Goal: Task Accomplishment & Management: Use online tool/utility

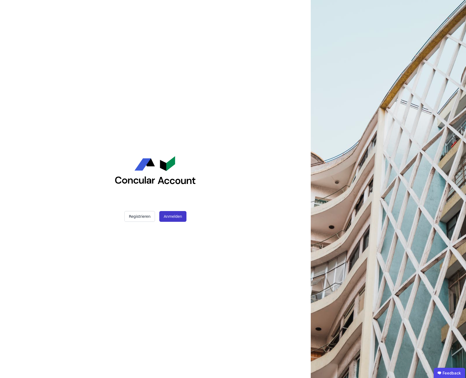
click at [167, 215] on button "Anmelden" at bounding box center [172, 216] width 27 height 11
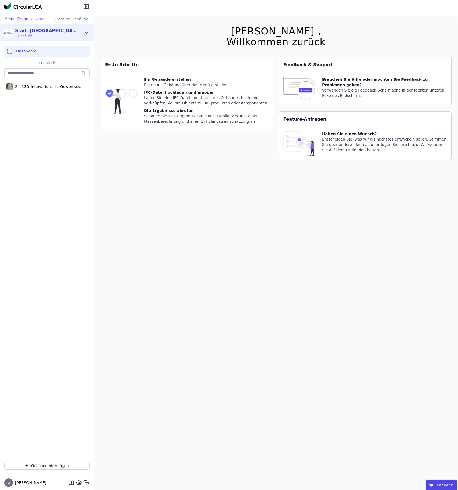
click at [39, 30] on div "Stadt [GEOGRAPHIC_DATA]" at bounding box center [46, 30] width 62 height 6
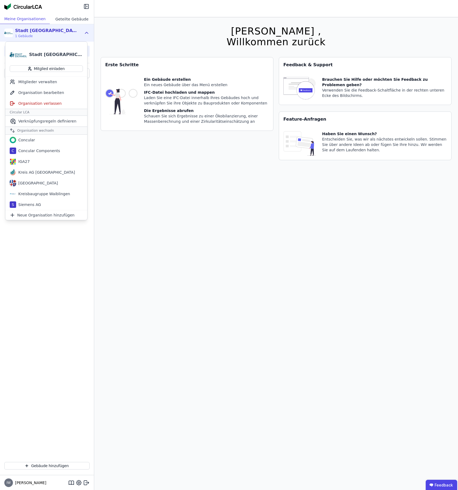
click at [65, 19] on div "Geteilte Gebäude" at bounding box center [72, 19] width 44 height 10
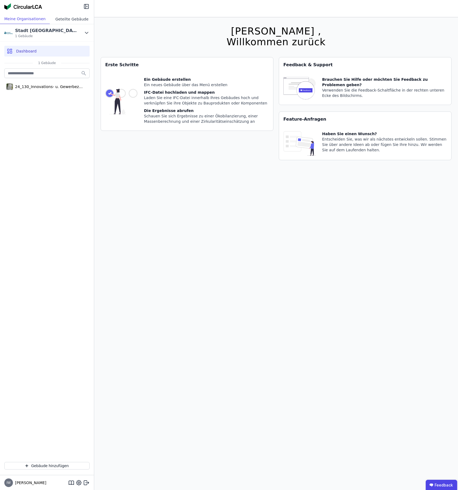
click at [65, 19] on div "Geteilte Gebäude" at bounding box center [72, 19] width 44 height 10
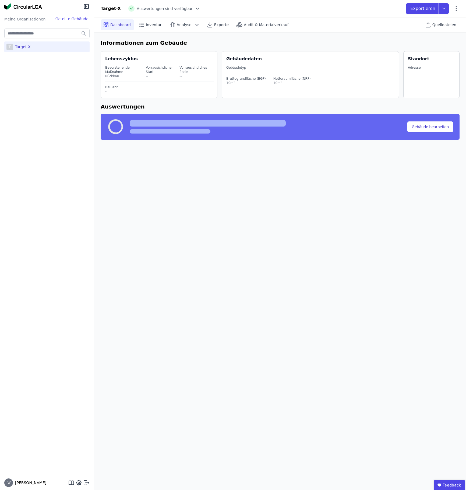
select select "*"
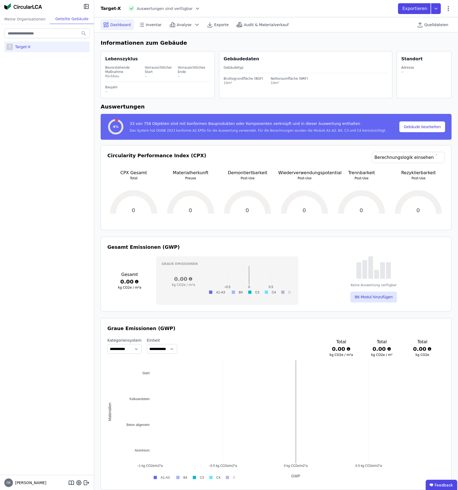
click at [25, 50] on div "T Target-X" at bounding box center [46, 46] width 85 height 11
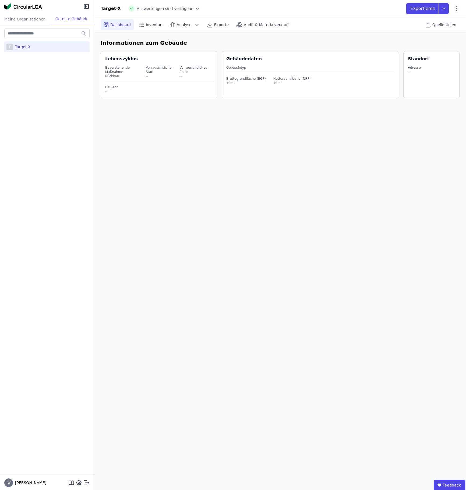
select select "*"
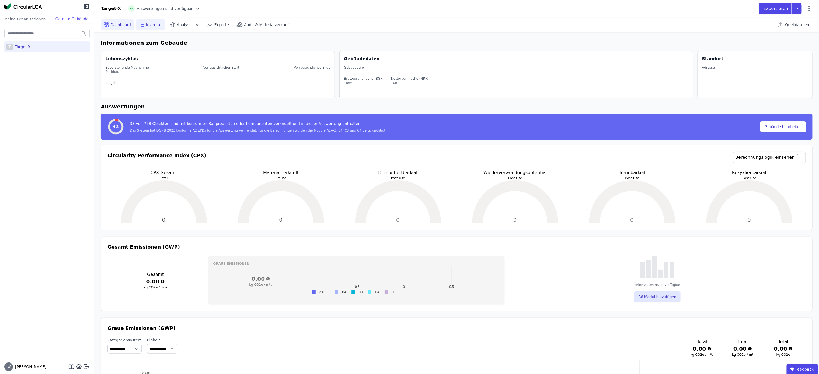
click at [149, 20] on div "Inventar" at bounding box center [150, 24] width 29 height 11
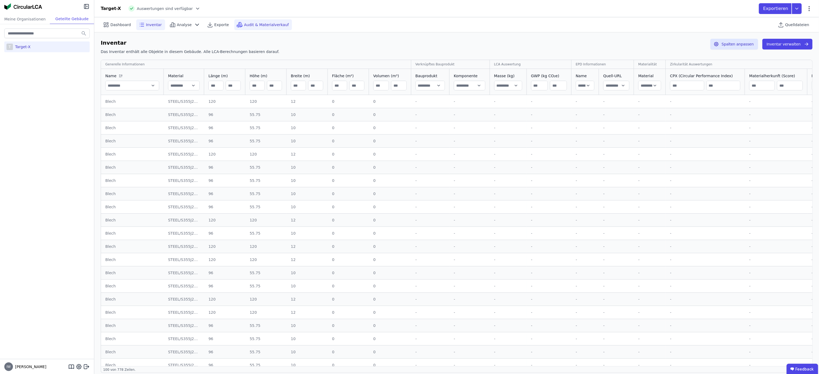
click at [265, 27] on span "Audit & Materialverkauf" at bounding box center [266, 24] width 45 height 5
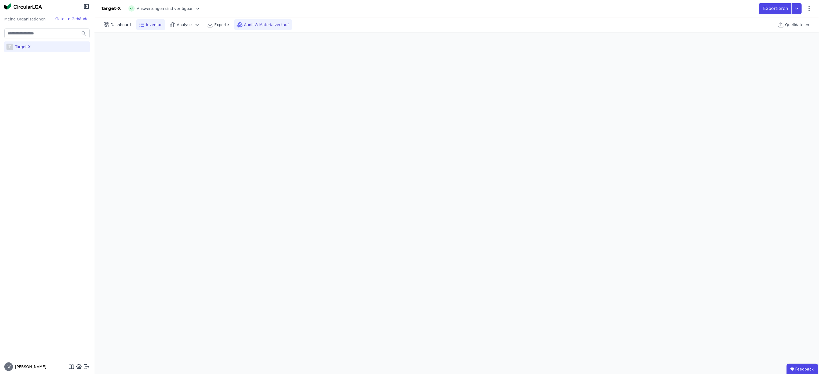
click at [149, 20] on div "Inventar" at bounding box center [150, 24] width 29 height 11
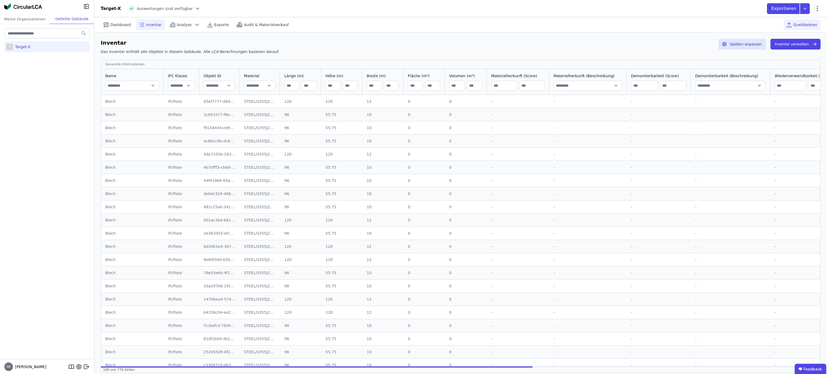
click at [466, 24] on span "Quelldateien" at bounding box center [805, 24] width 24 height 5
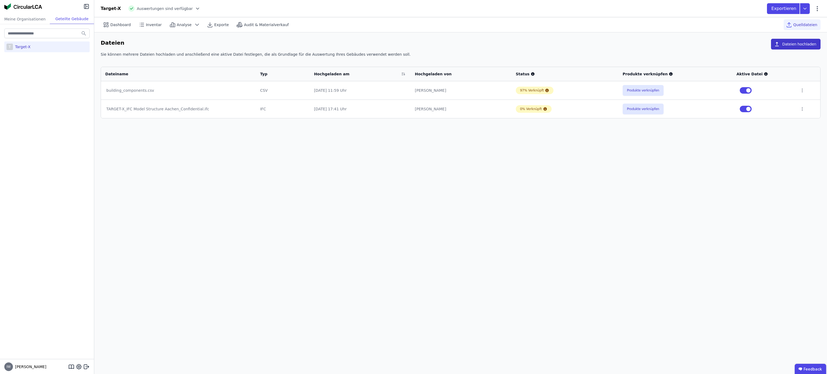
click at [466, 41] on button "Dateien hochladen" at bounding box center [796, 44] width 50 height 11
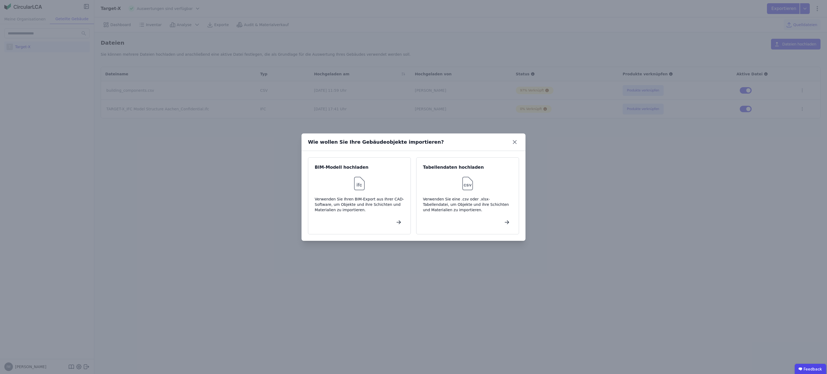
click at [466, 135] on div "Wie wollen Sie Ihre Gebäudeobjekte importieren?" at bounding box center [413, 142] width 224 height 17
click at [466, 138] on icon at bounding box center [514, 142] width 9 height 9
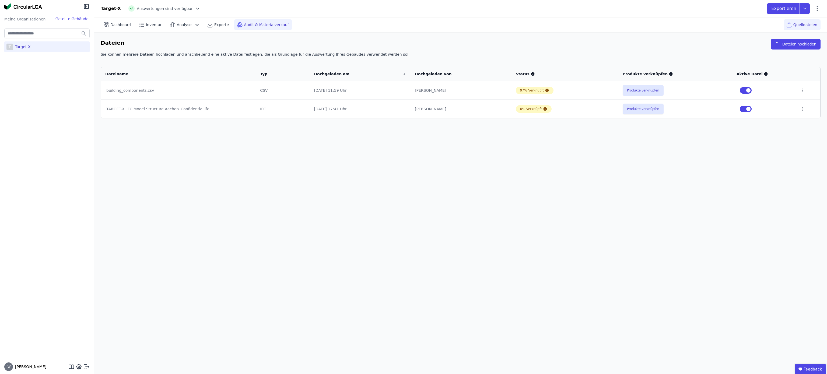
click at [245, 20] on div "Audit & Materialverkauf" at bounding box center [263, 24] width 58 height 11
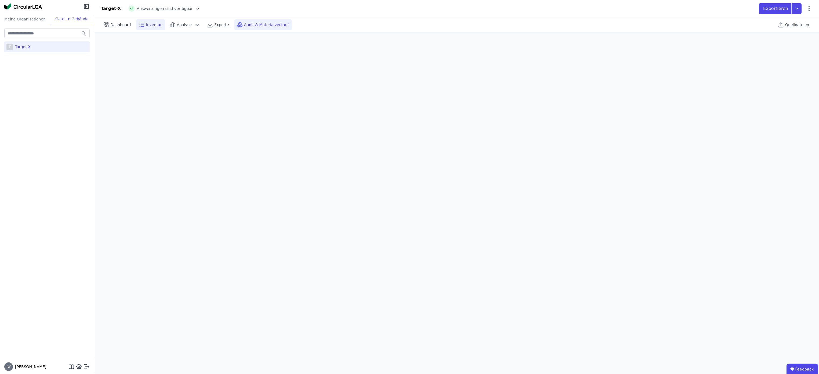
click at [152, 25] on span "Inventar" at bounding box center [154, 24] width 16 height 5
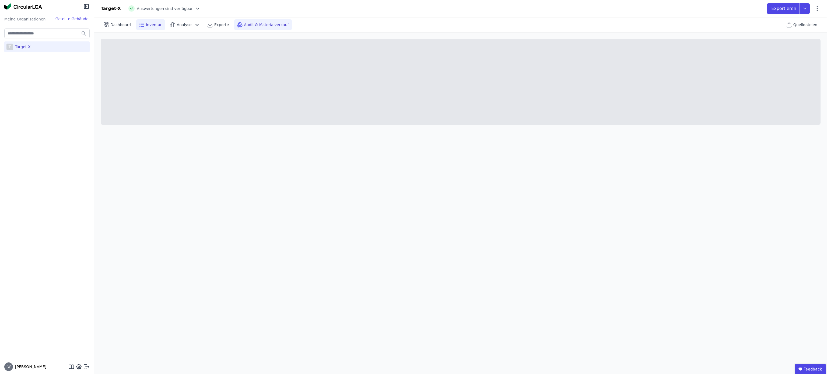
click at [254, 20] on div "Audit & Materialverkauf" at bounding box center [263, 24] width 58 height 11
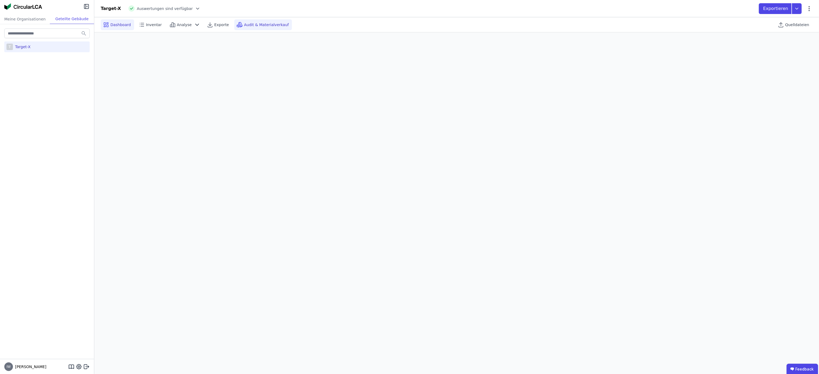
click at [107, 22] on icon at bounding box center [106, 25] width 6 height 6
select select "*"
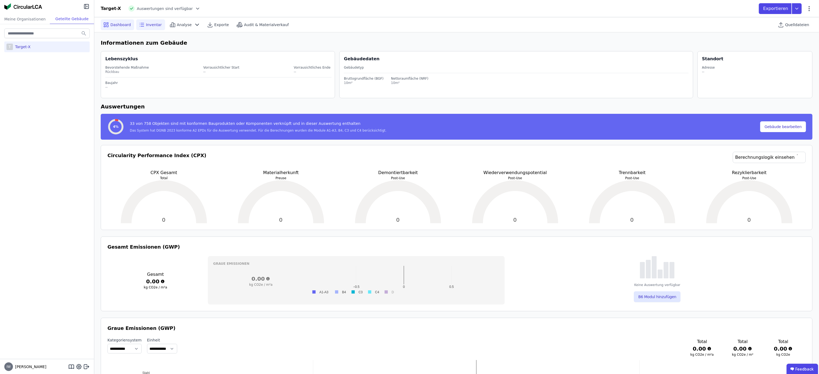
click at [153, 29] on div "Inventar" at bounding box center [150, 24] width 29 height 11
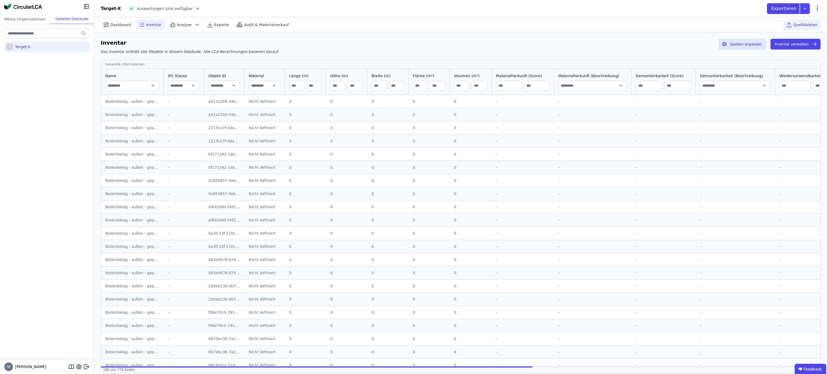
click at [466, 25] on span "Quelldateien" at bounding box center [805, 24] width 24 height 5
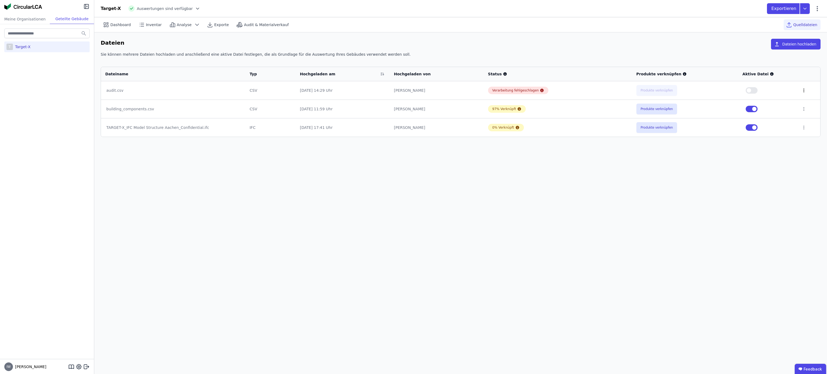
click at [466, 91] on icon at bounding box center [803, 90] width 5 height 5
click at [466, 92] on div "Löschen" at bounding box center [776, 89] width 54 height 9
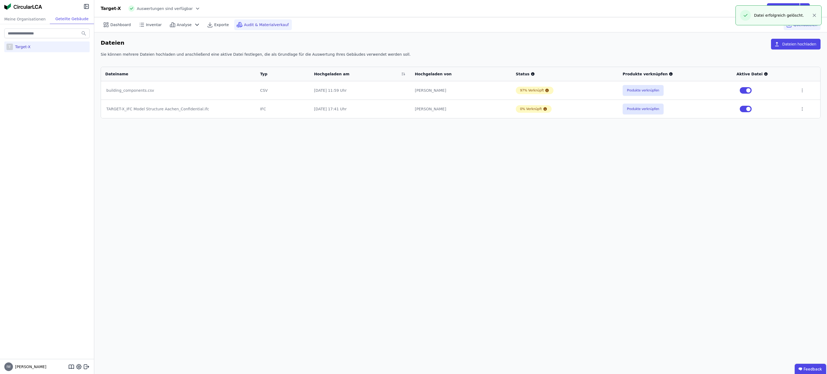
click at [238, 20] on div "Audit & Materialverkauf" at bounding box center [263, 24] width 58 height 11
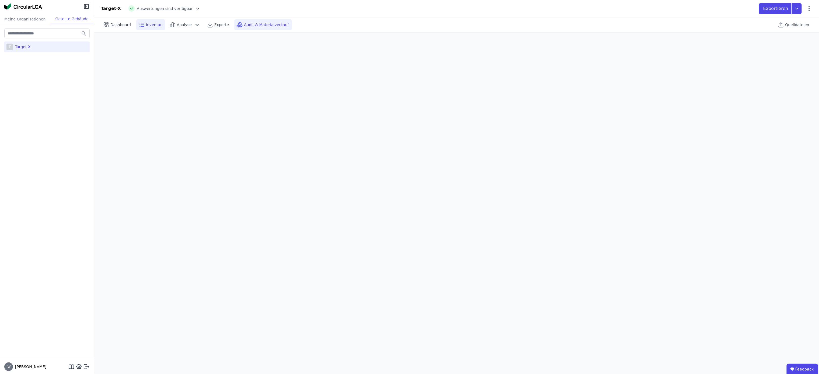
click at [148, 25] on span "Inventar" at bounding box center [154, 24] width 16 height 5
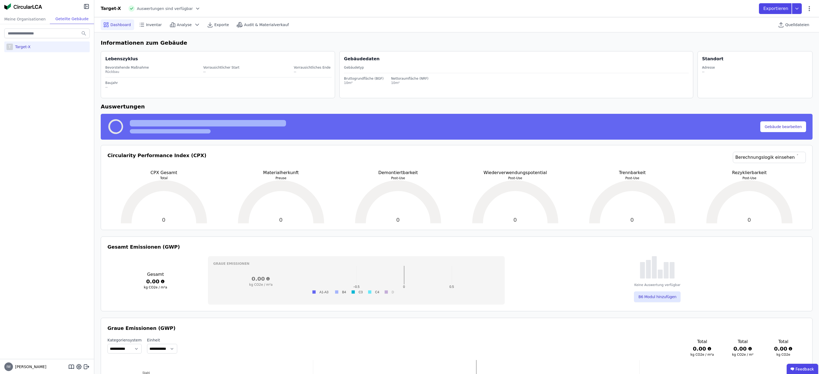
select select "*"
click at [798, 22] on span "Quelldateien" at bounding box center [797, 24] width 24 height 5
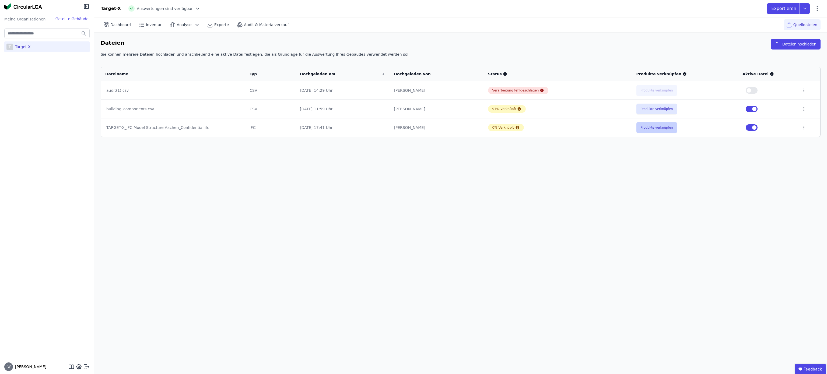
click at [663, 125] on button "Produkte verknüpfen" at bounding box center [656, 127] width 41 height 11
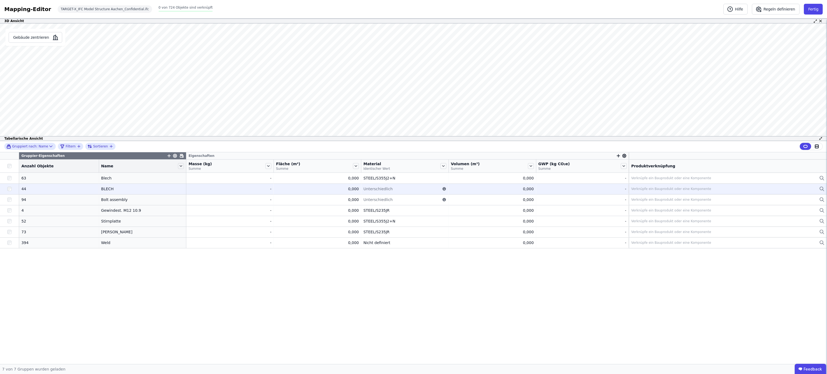
click at [67, 191] on div "44" at bounding box center [58, 188] width 75 height 5
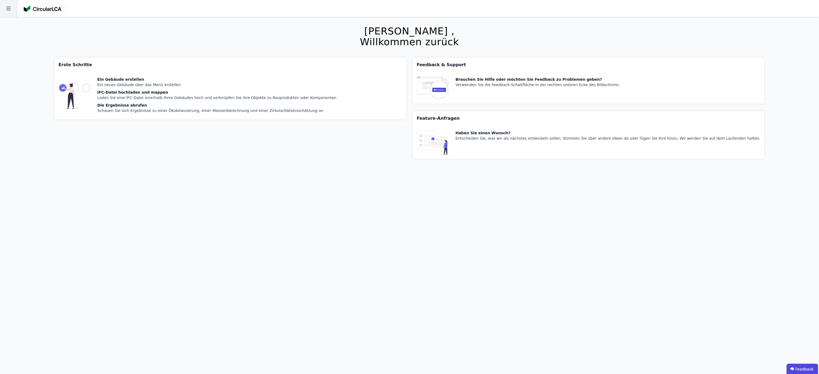
click at [7, 5] on icon at bounding box center [8, 8] width 17 height 17
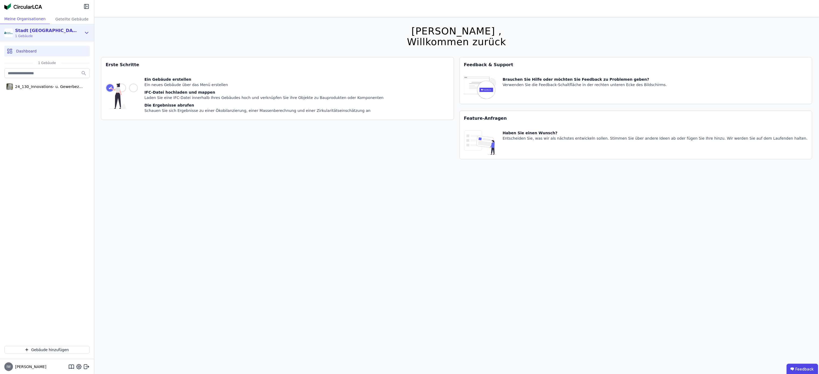
click at [75, 30] on div "Stadt [GEOGRAPHIC_DATA] 1 Gebäude" at bounding box center [42, 32] width 77 height 11
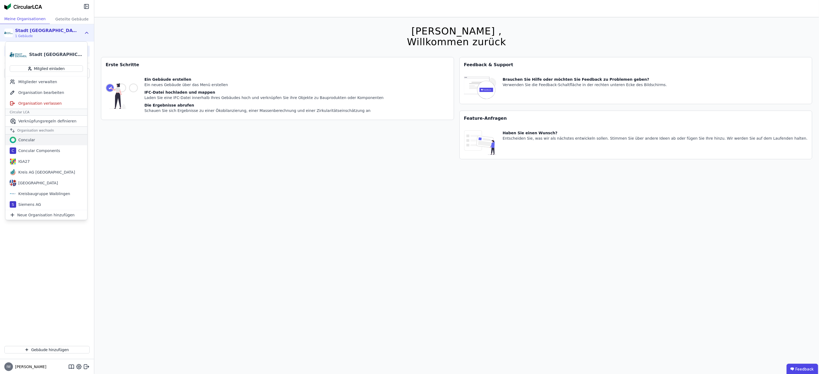
click at [36, 138] on div "Concular" at bounding box center [46, 140] width 82 height 11
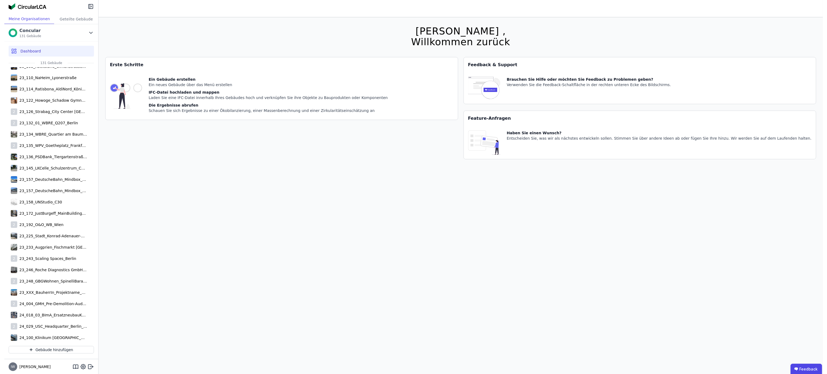
scroll to position [1224, 0]
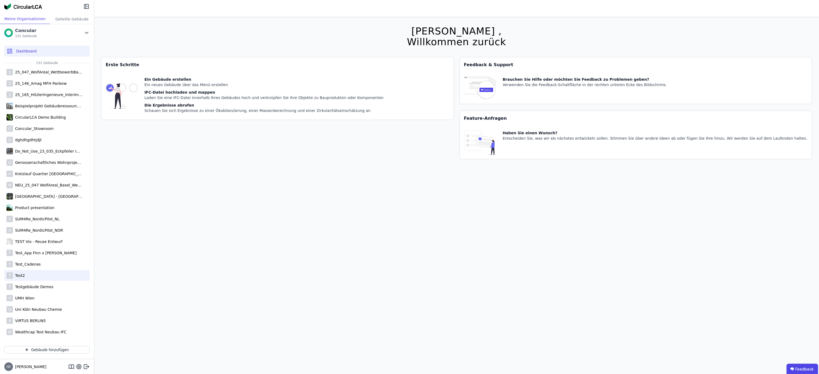
click at [26, 275] on div "T Test2" at bounding box center [46, 275] width 85 height 11
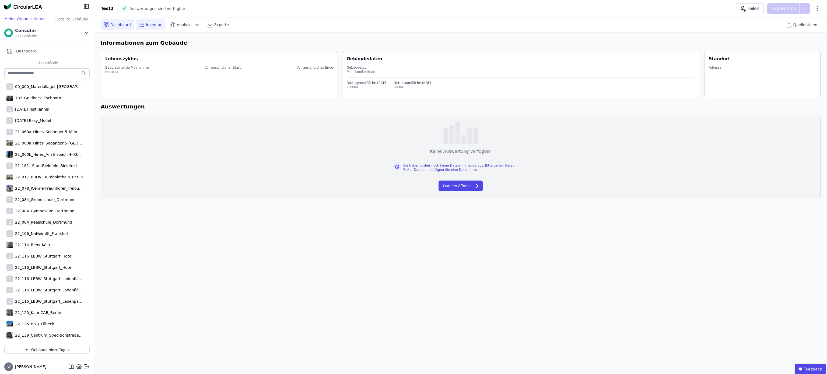
click at [139, 27] on icon at bounding box center [141, 25] width 6 height 6
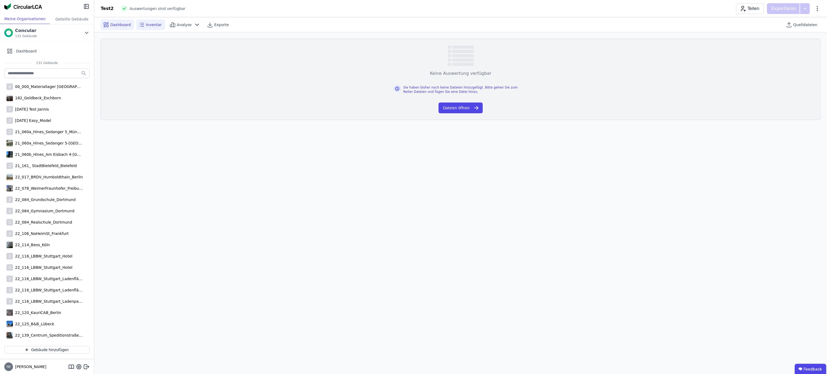
click at [108, 26] on icon at bounding box center [106, 25] width 6 height 6
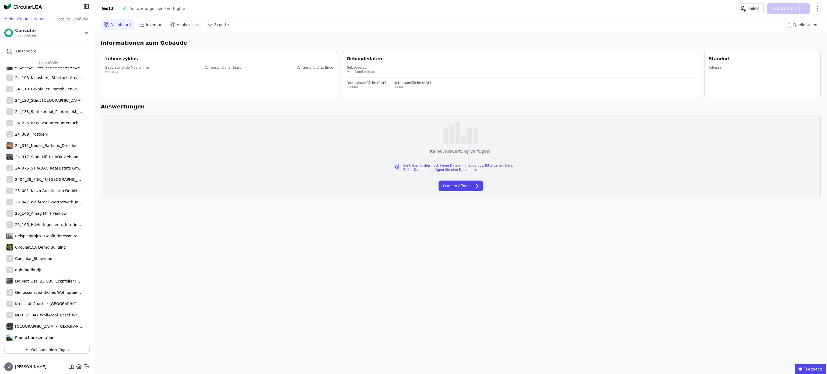
scroll to position [1224, 0]
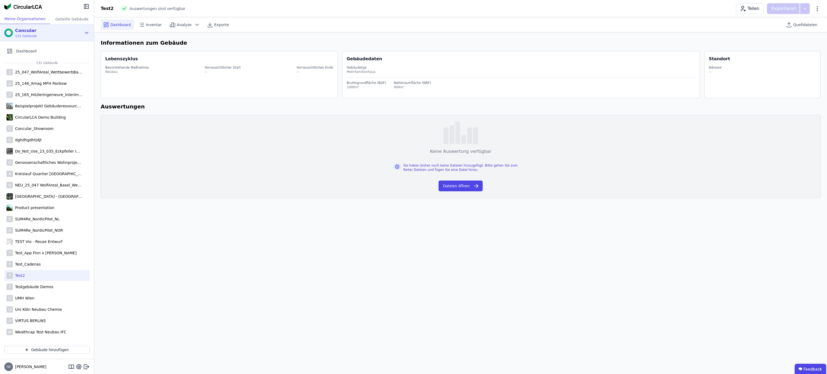
click at [24, 29] on div "Concular" at bounding box center [26, 30] width 22 height 6
click at [48, 89] on div "Concular Components" at bounding box center [40, 89] width 44 height 5
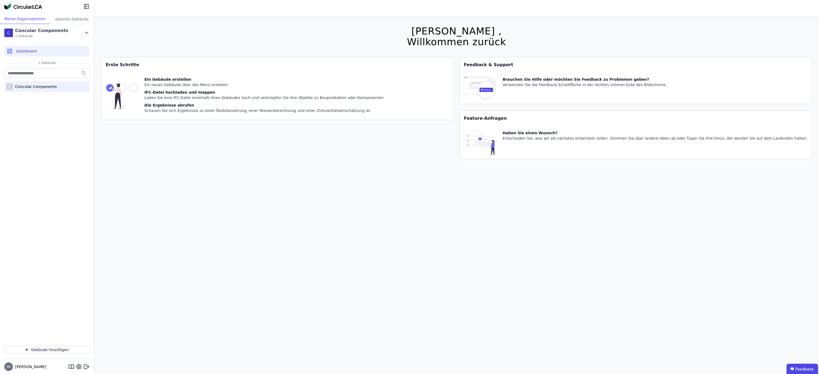
click at [52, 85] on div "Concular Components" at bounding box center [35, 86] width 44 height 5
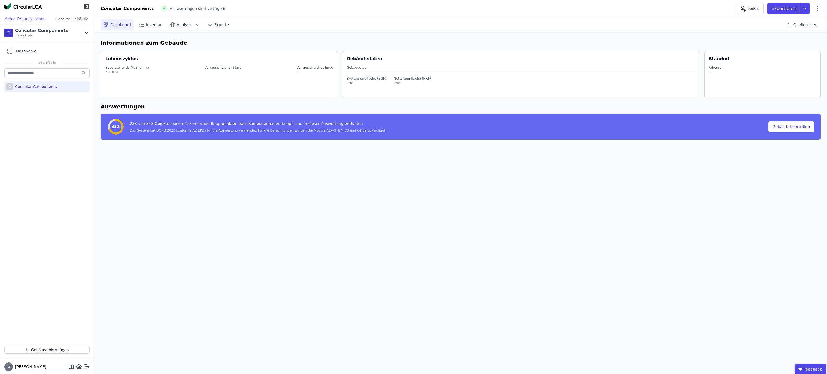
select select "*"
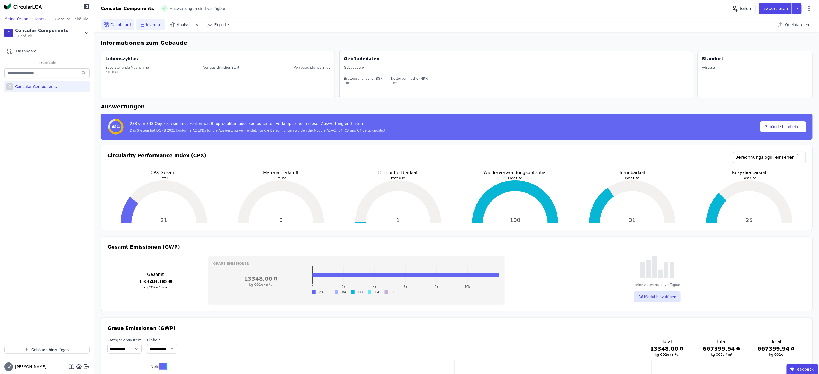
click at [152, 25] on span "Inventar" at bounding box center [154, 24] width 16 height 5
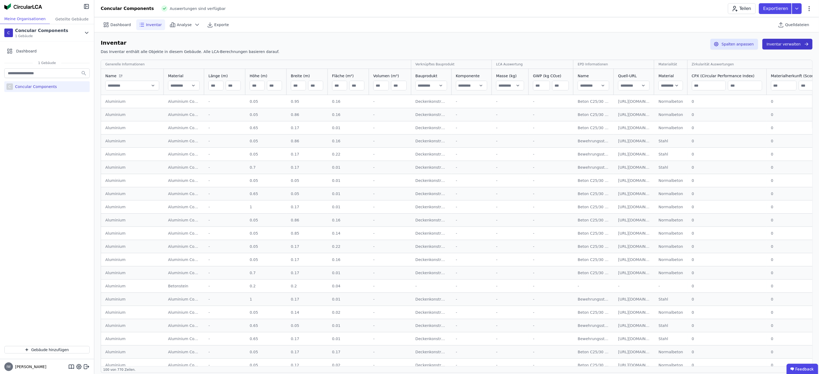
click at [784, 45] on button "Inventar verwalten" at bounding box center [787, 44] width 50 height 11
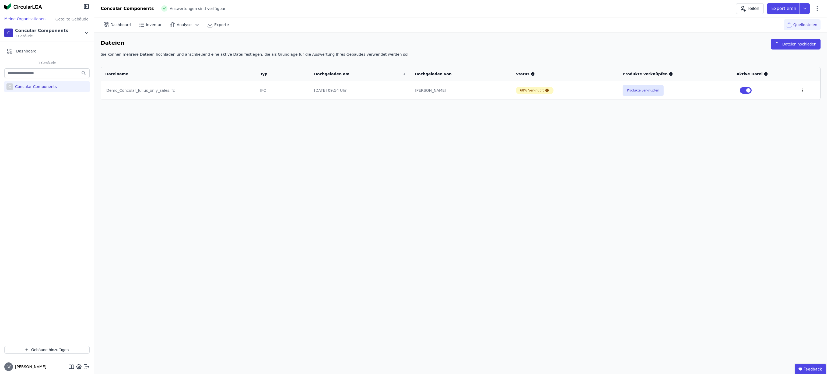
click at [802, 92] on icon at bounding box center [802, 90] width 5 height 5
click at [782, 75] on div "Im 3D-Viewer öffnen" at bounding box center [774, 70] width 54 height 13
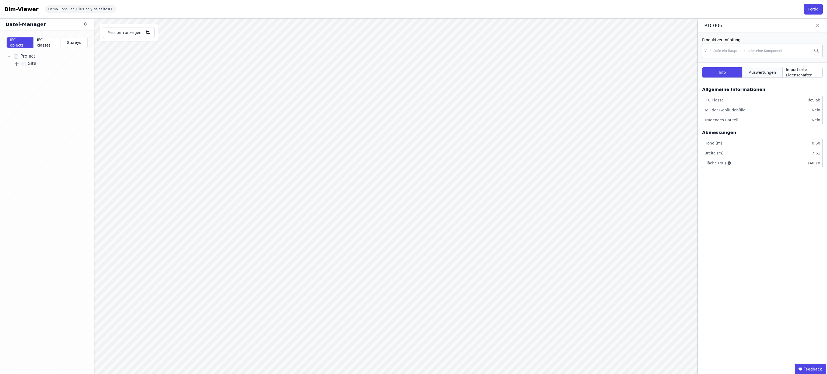
click at [770, 74] on span "Auswertungen" at bounding box center [762, 72] width 27 height 5
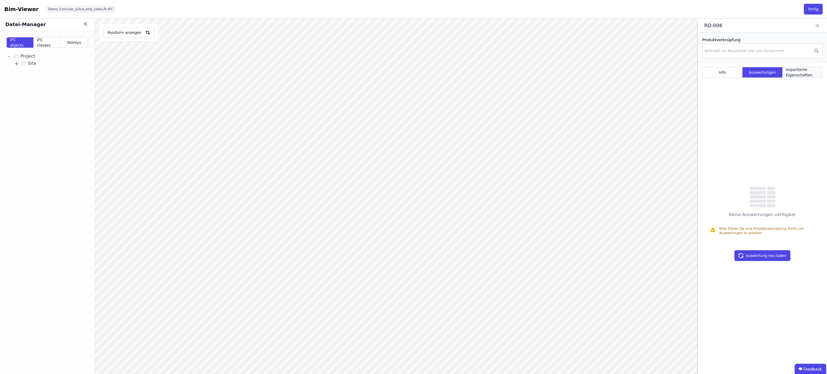
click at [799, 73] on span "Importierte-Eigenschaften" at bounding box center [802, 72] width 33 height 11
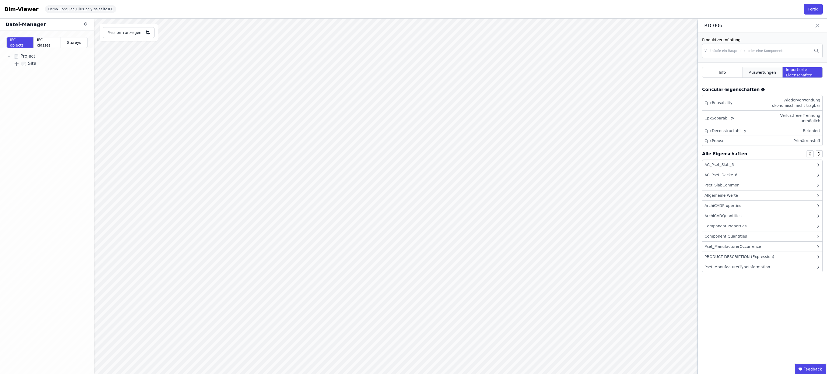
click at [771, 75] on span "Auswertungen" at bounding box center [762, 72] width 27 height 5
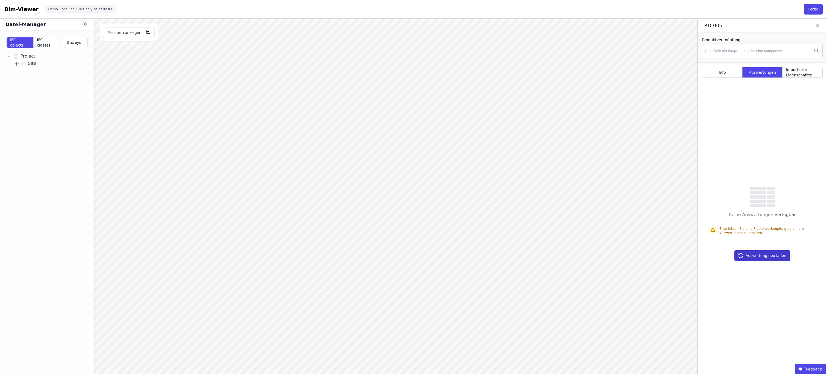
click at [778, 254] on button "Auswertung neu laden" at bounding box center [762, 255] width 56 height 11
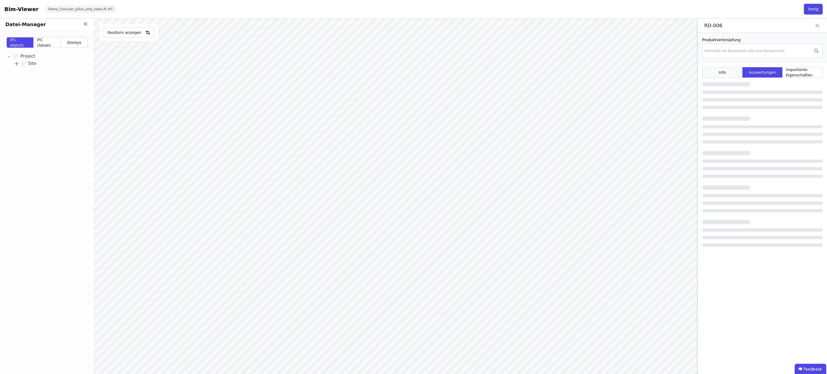
click at [719, 74] on span "Info" at bounding box center [722, 72] width 7 height 5
click at [720, 75] on span "Info" at bounding box center [722, 72] width 7 height 5
click at [808, 7] on button "Fertig" at bounding box center [813, 9] width 19 height 11
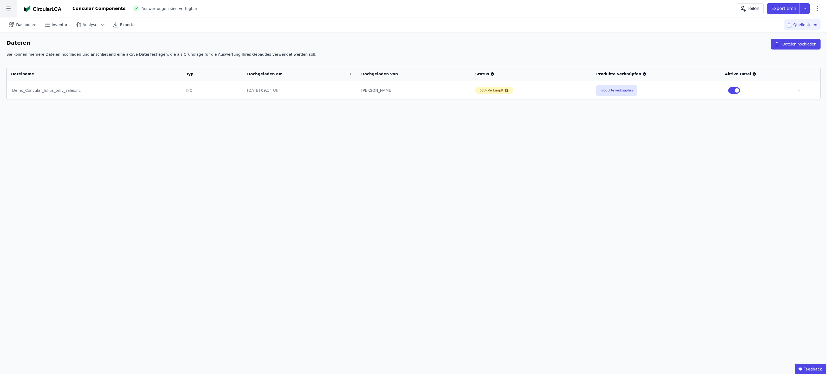
click at [9, 9] on icon at bounding box center [8, 8] width 17 height 17
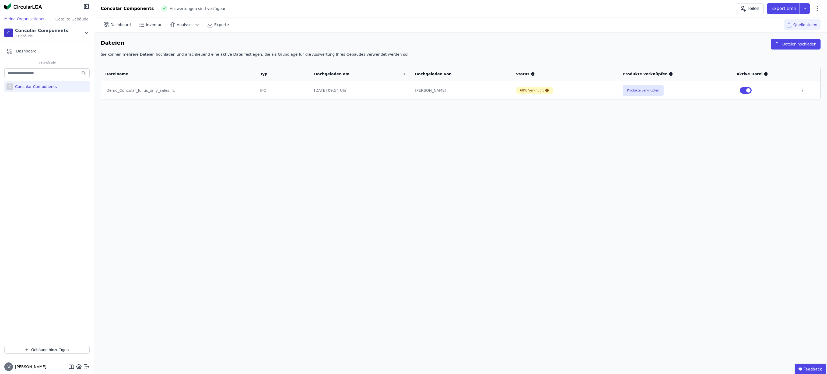
click at [50, 88] on div "Concular Components" at bounding box center [35, 86] width 44 height 5
select select "*"
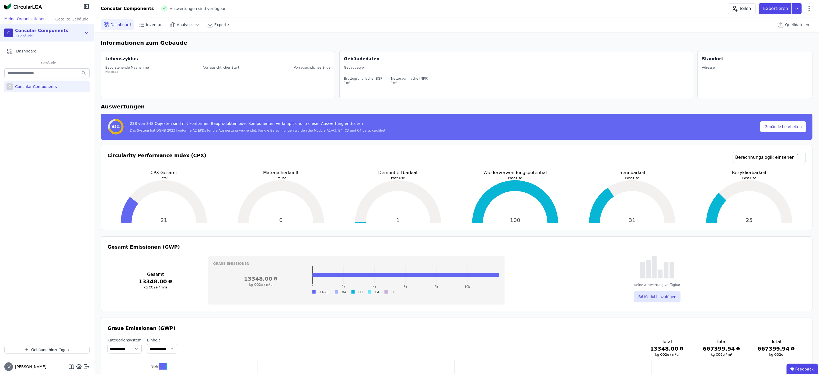
click at [27, 28] on div "Concular Components" at bounding box center [41, 30] width 53 height 6
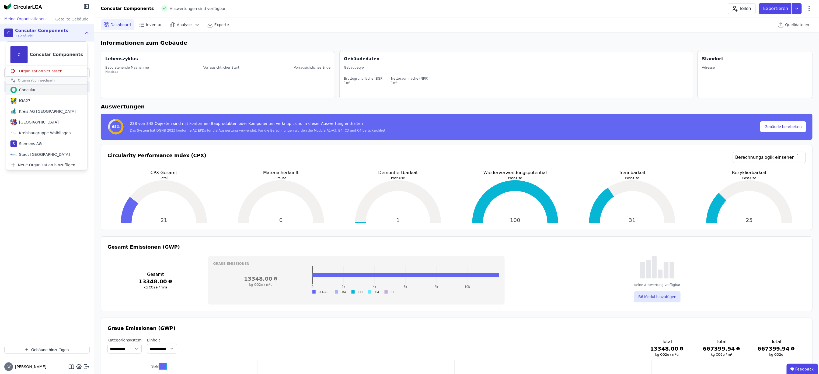
click at [31, 89] on div "Concular" at bounding box center [26, 89] width 19 height 5
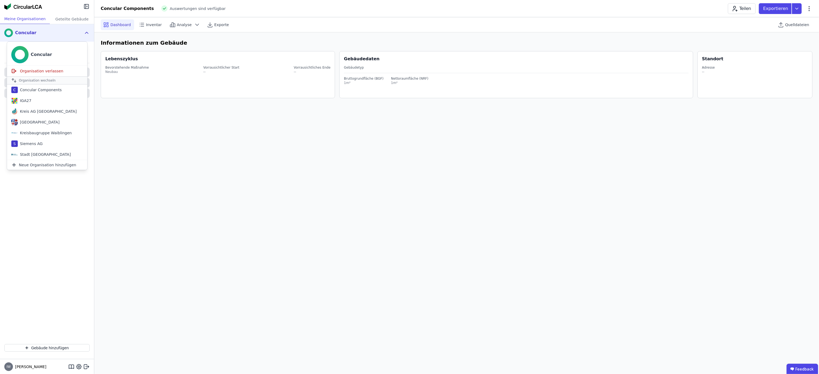
select select "*"
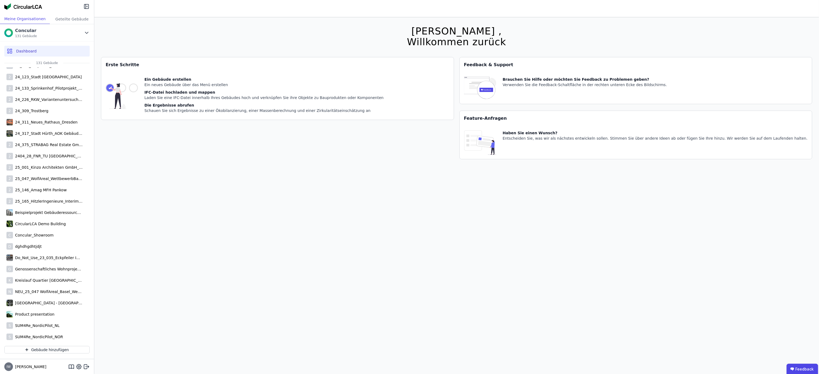
scroll to position [1224, 0]
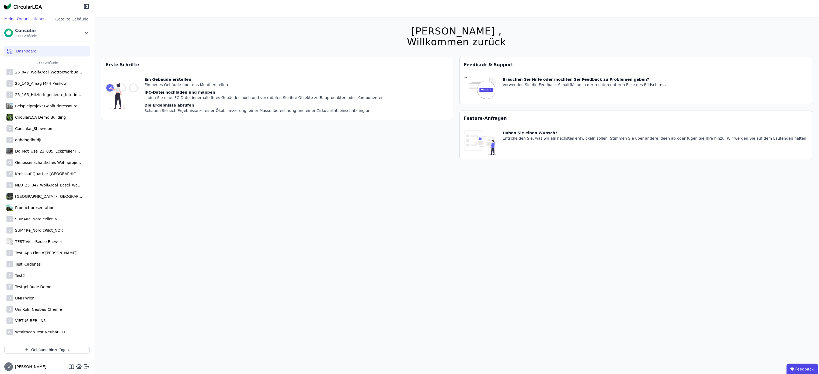
click at [68, 23] on div "Geteilte Gebäude" at bounding box center [72, 19] width 44 height 10
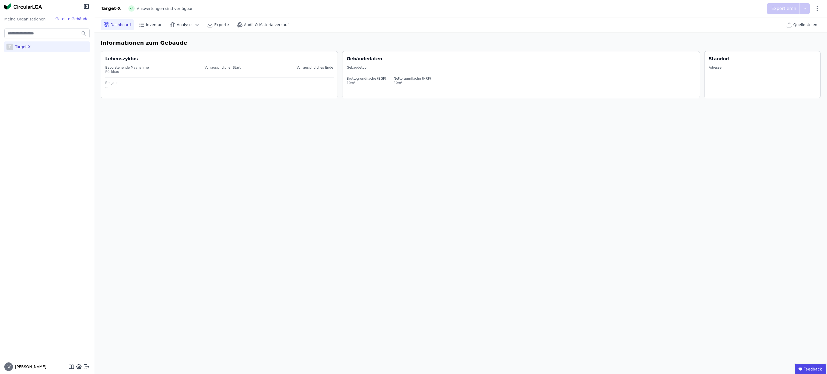
select select "*"
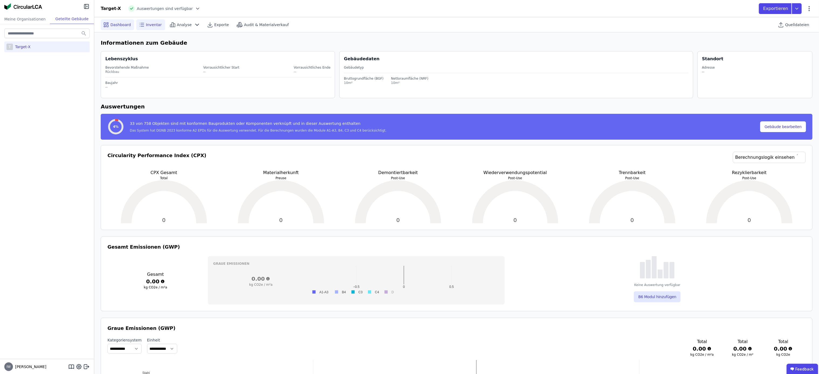
click at [141, 27] on icon at bounding box center [141, 25] width 6 height 6
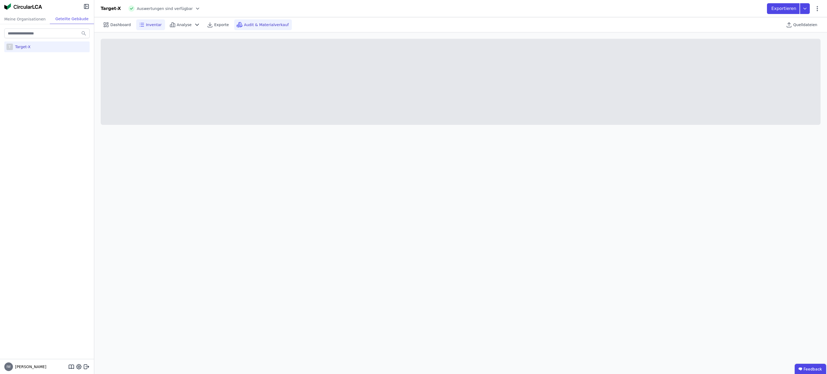
click at [246, 29] on div "Audit & Materialverkauf" at bounding box center [263, 24] width 58 height 11
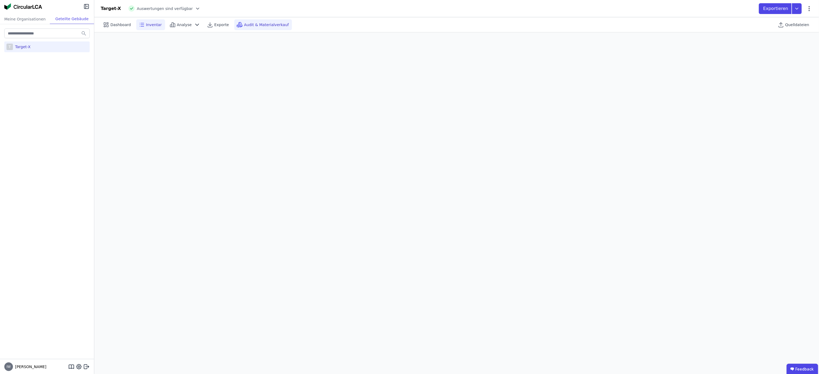
click at [146, 25] on span "Inventar" at bounding box center [154, 24] width 16 height 5
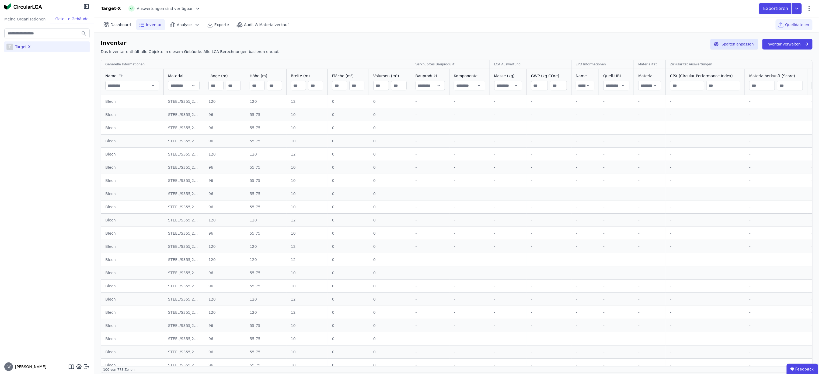
click at [791, 28] on div "Quelldateien" at bounding box center [793, 24] width 37 height 11
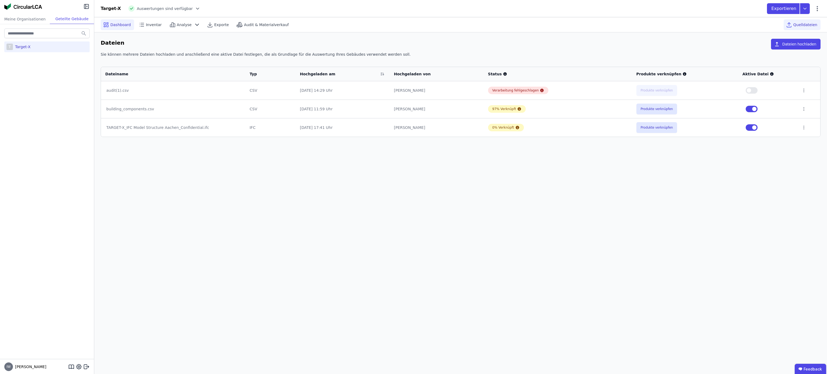
click at [120, 24] on span "Dashboard" at bounding box center [120, 24] width 20 height 5
select select "*"
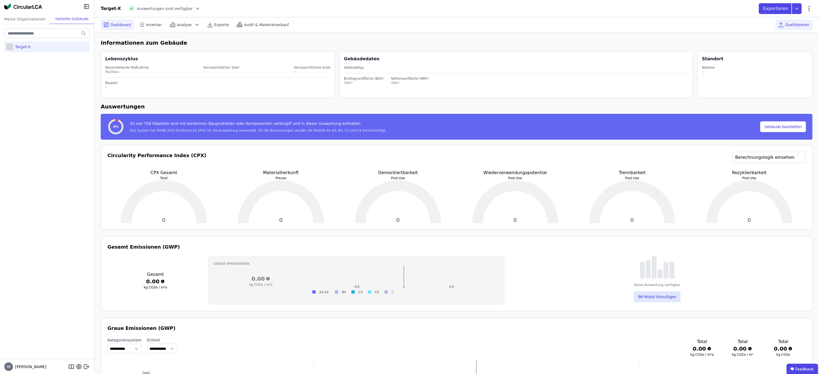
click at [789, 24] on span "Quelldateien" at bounding box center [797, 24] width 24 height 5
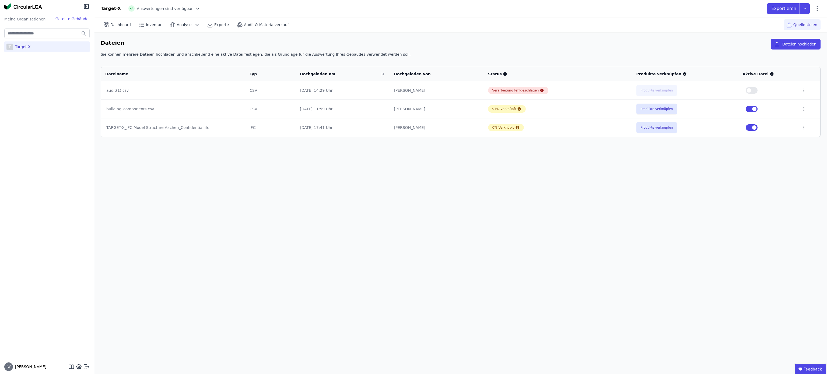
click at [751, 131] on button "button" at bounding box center [752, 127] width 12 height 6
click at [115, 25] on span "Dashboard" at bounding box center [120, 24] width 20 height 5
select select "*"
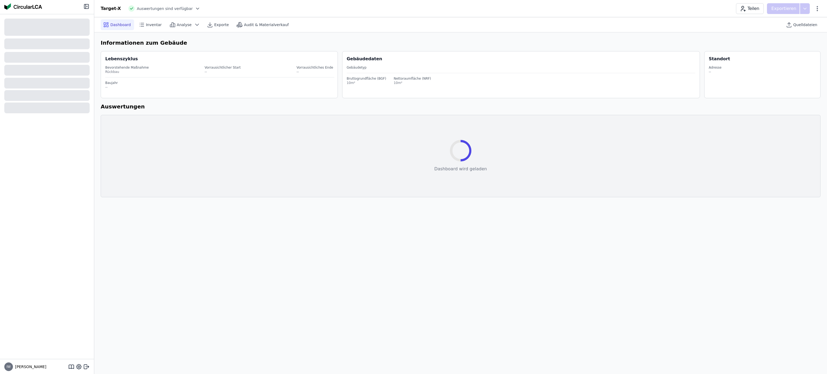
select select "*"
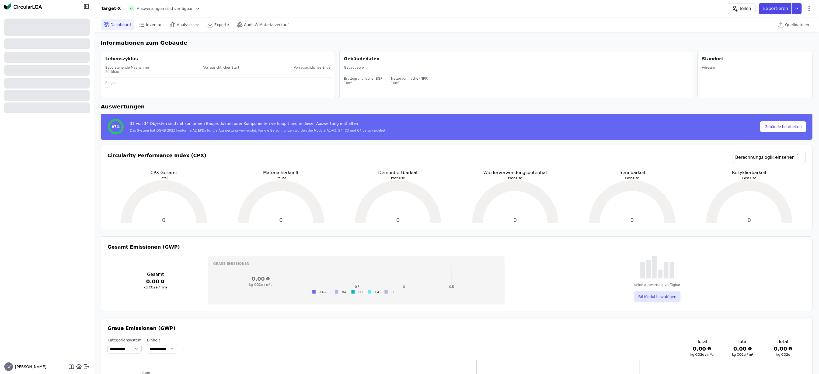
select select "*"
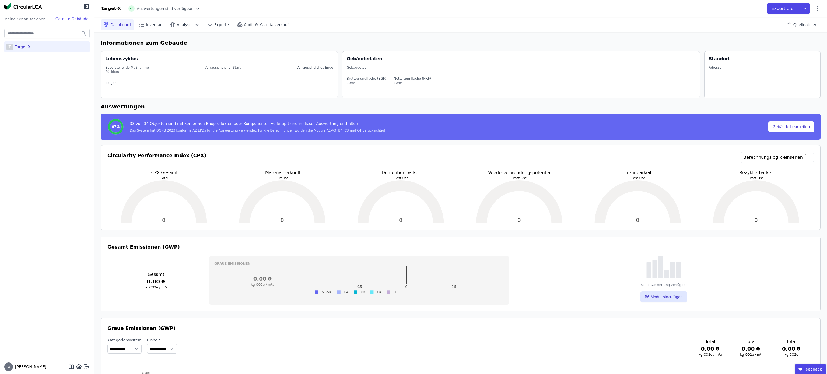
select select "*"
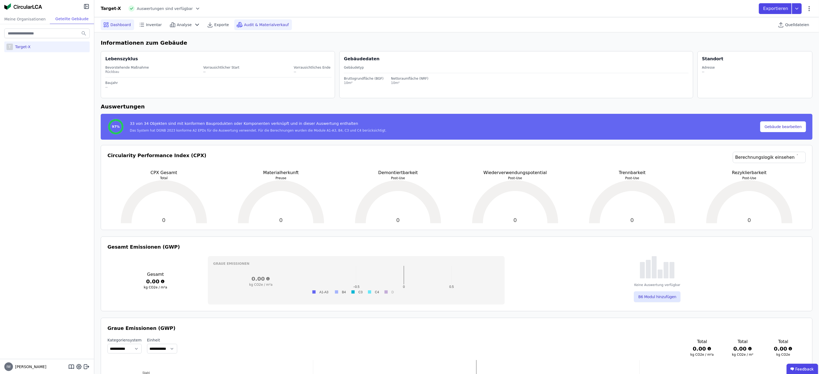
click at [246, 26] on span "Audit & Materialverkauf" at bounding box center [266, 24] width 45 height 5
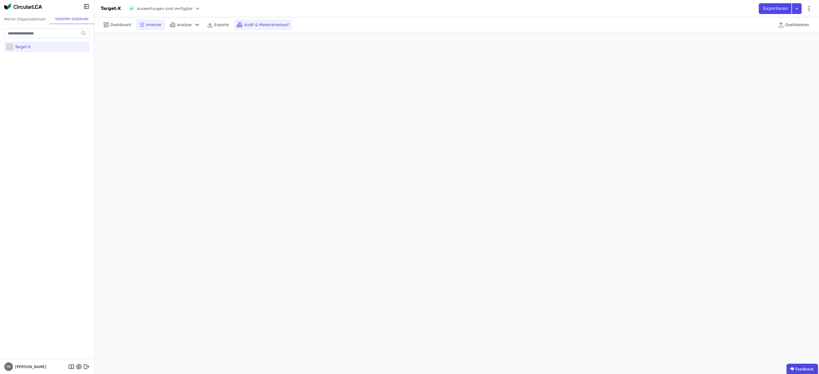
click at [153, 21] on div "Inventar" at bounding box center [150, 24] width 29 height 11
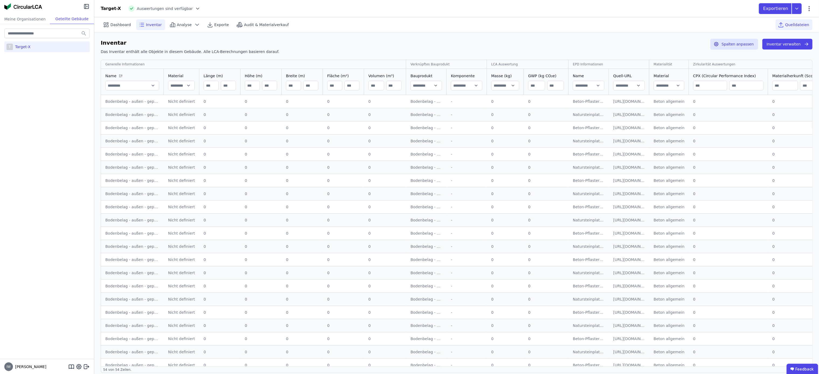
click at [796, 28] on div "Quelldateien" at bounding box center [793, 24] width 37 height 11
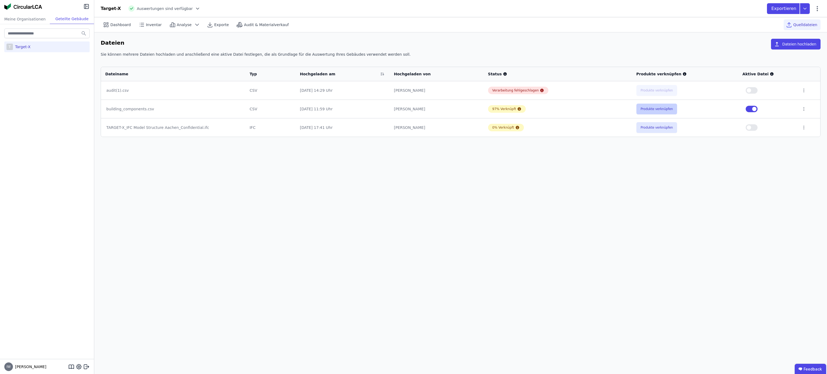
click at [648, 112] on button "Produkte verknüpfen" at bounding box center [656, 109] width 41 height 11
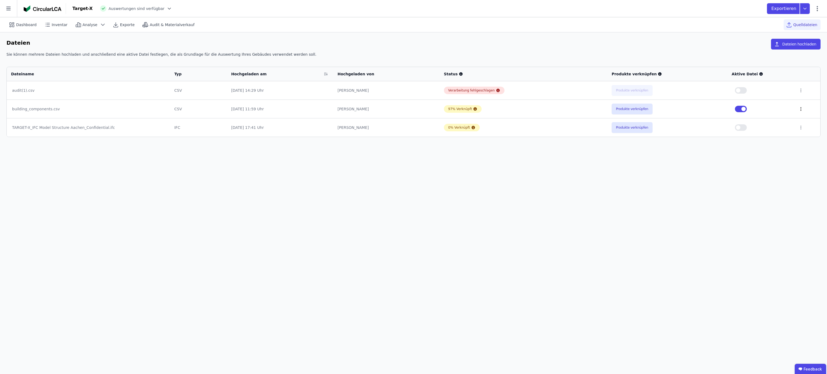
click at [798, 110] on icon at bounding box center [800, 109] width 5 height 5
click at [763, 101] on link "Herunterladen" at bounding box center [773, 99] width 54 height 9
click at [151, 24] on span "Audit & Materialverkauf" at bounding box center [172, 24] width 45 height 5
